Goal: Find specific page/section: Find specific page/section

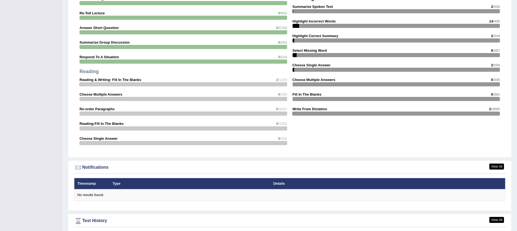
scroll to position [632, 0]
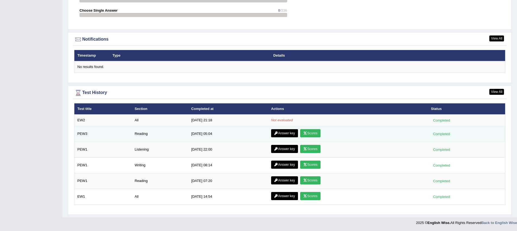
click at [284, 134] on link "Answer key" at bounding box center [284, 133] width 27 height 8
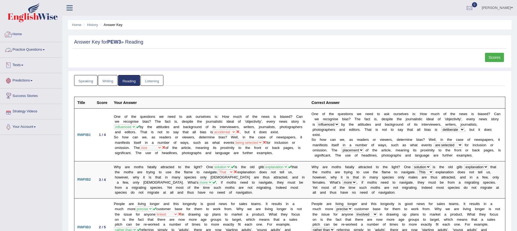
click at [14, 35] on link "Home" at bounding box center [31, 34] width 62 height 14
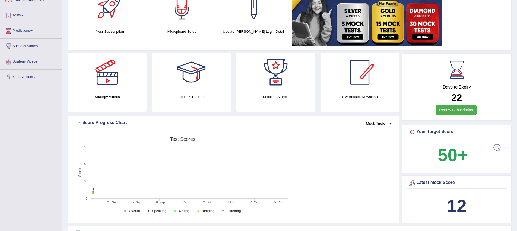
scroll to position [133, 0]
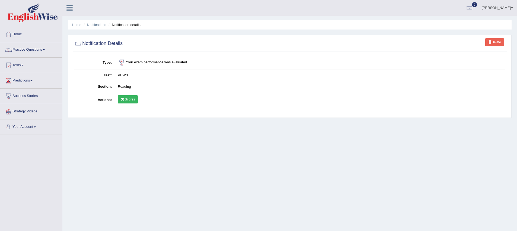
click at [110, 137] on div "Home Notifications Notification details Delete Notification Details Type Your e…" at bounding box center [289, 135] width 454 height 271
drag, startPoint x: 100, startPoint y: 167, endPoint x: 163, endPoint y: 151, distance: 64.8
click at [100, 167] on div "Home Notifications Notification details Delete Notification Details Type Your e…" at bounding box center [289, 135] width 454 height 271
click at [362, 14] on ul "Hoover Wallen Toggle navigation Username: hoover_parramatta Access Type: Online…" at bounding box center [358, 7] width 318 height 15
